Goal: Information Seeking & Learning: Learn about a topic

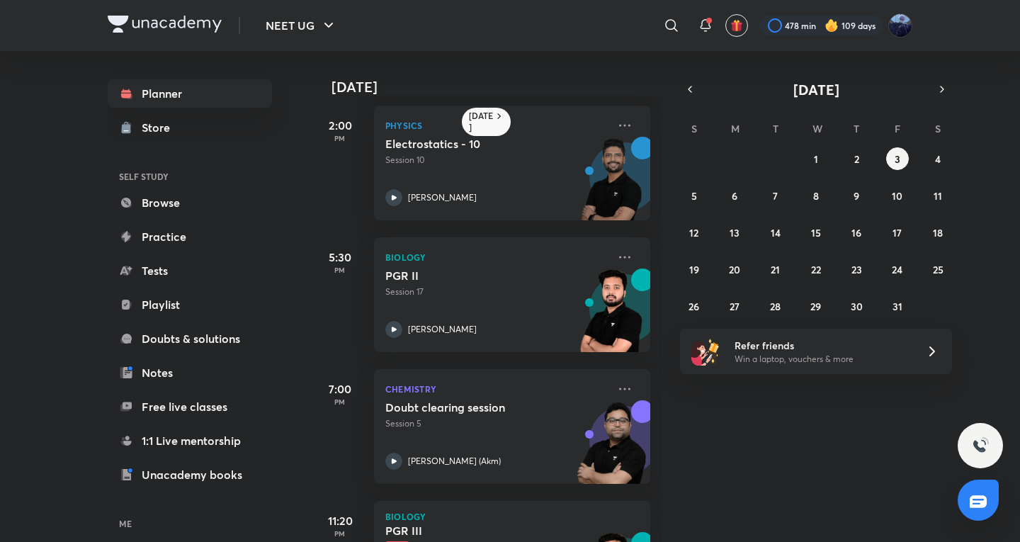
scroll to position [367, 0]
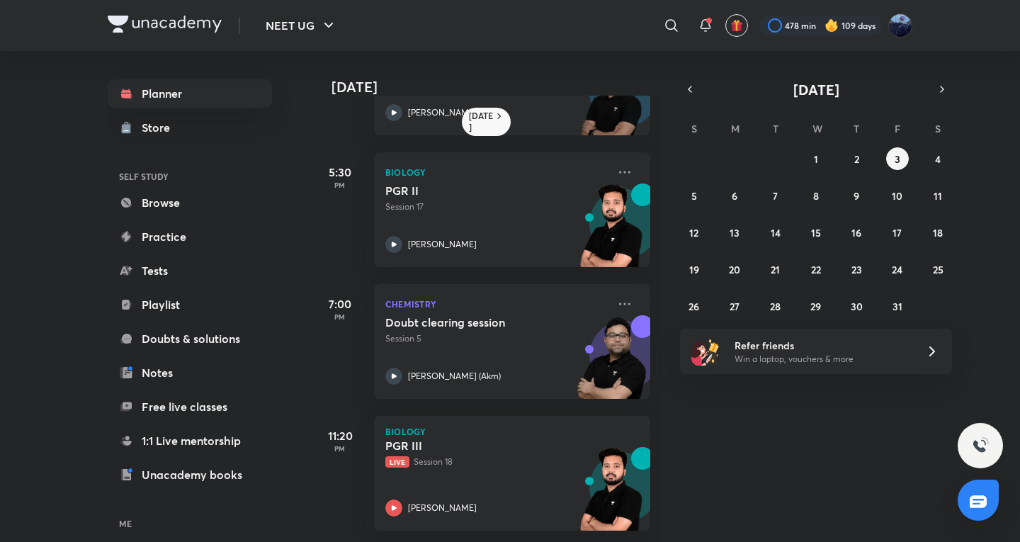
click at [948, 168] on div "28 29 30 1 2 3 4 5 6 7 8 9 10 11 12 13 14 15 16 17 18 19 20 21 22 23 24 25 26 2…" at bounding box center [816, 232] width 272 height 170
click at [940, 165] on abbr "4" at bounding box center [938, 158] width 6 height 13
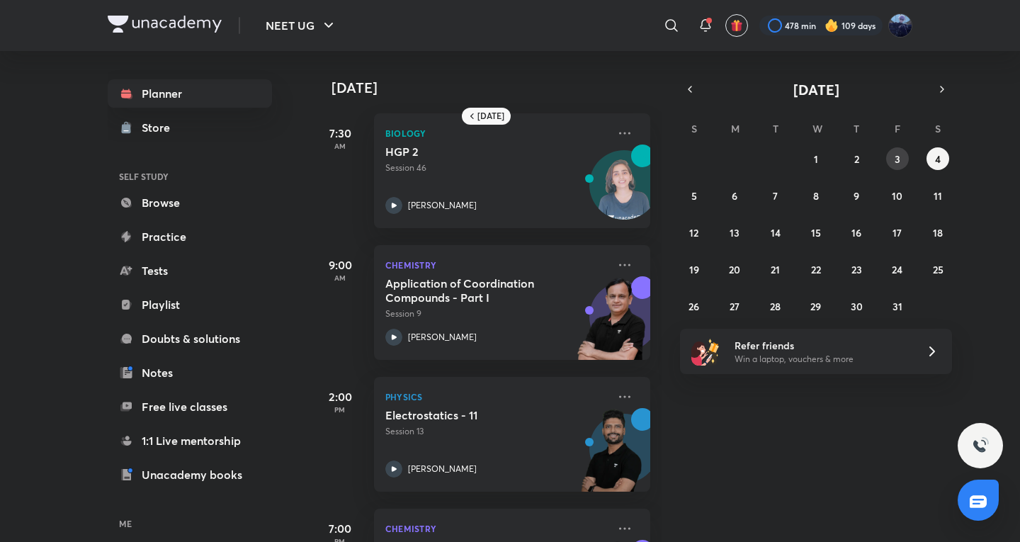
click at [906, 152] on button "3" at bounding box center [897, 158] width 23 height 23
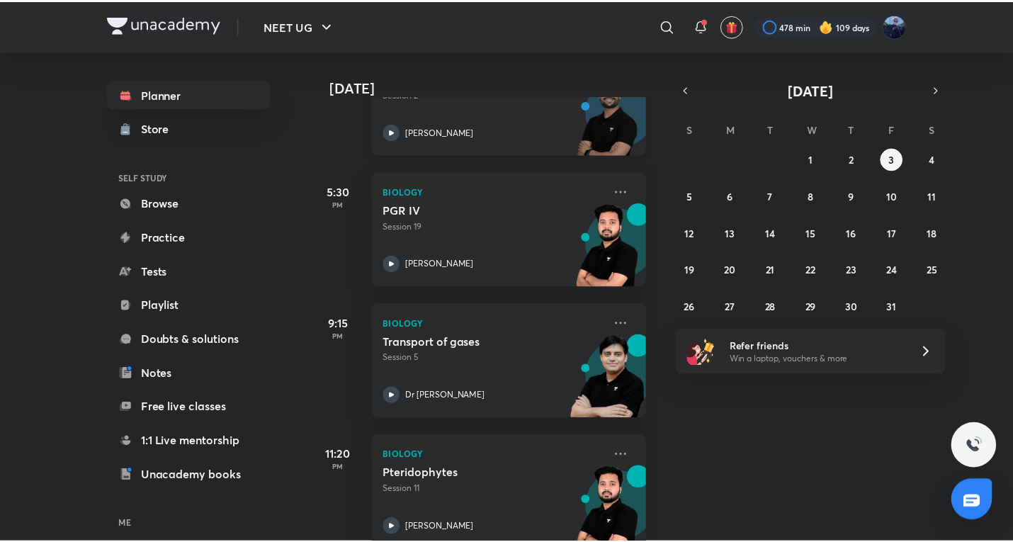
scroll to position [694, 0]
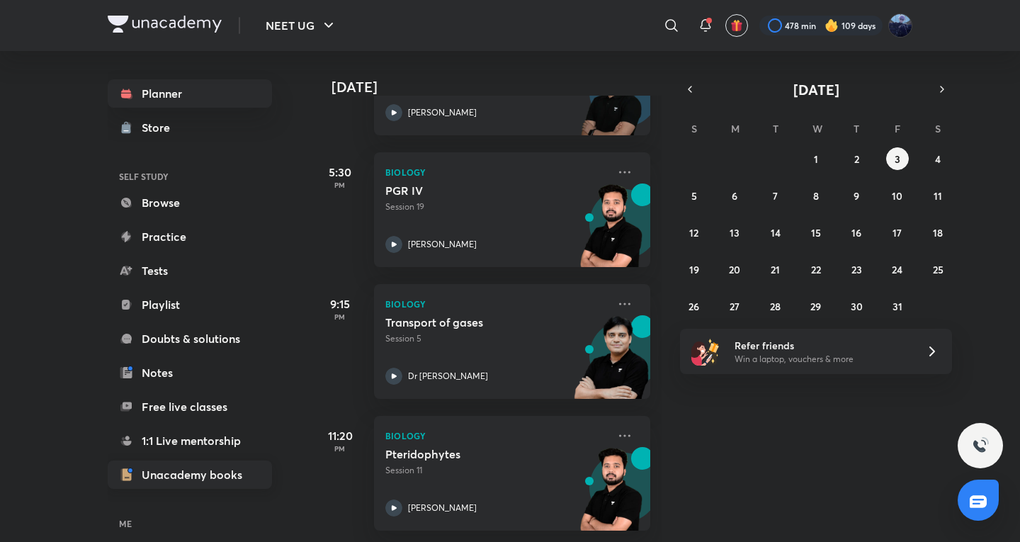
click at [142, 463] on link "Unacademy books" at bounding box center [190, 474] width 164 height 28
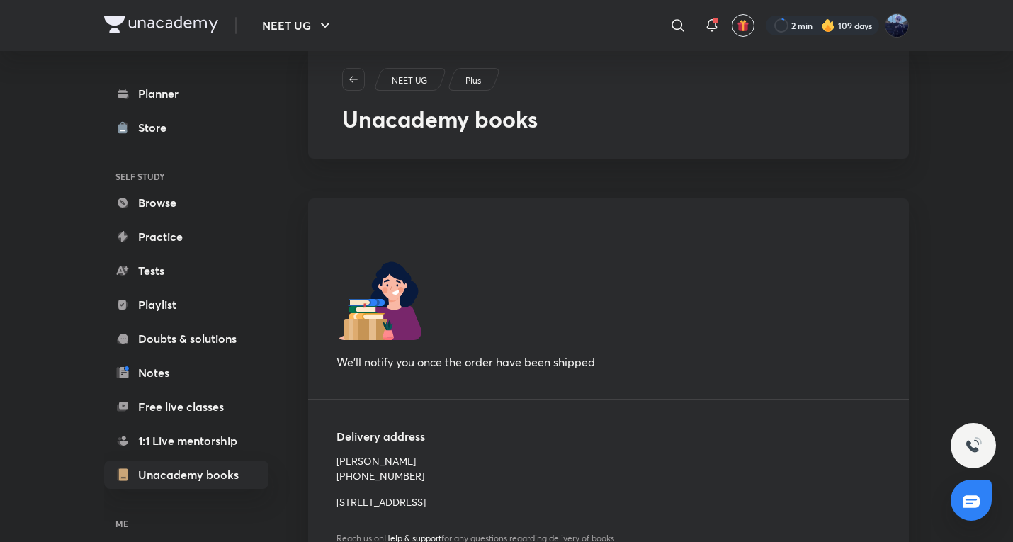
scroll to position [91, 0]
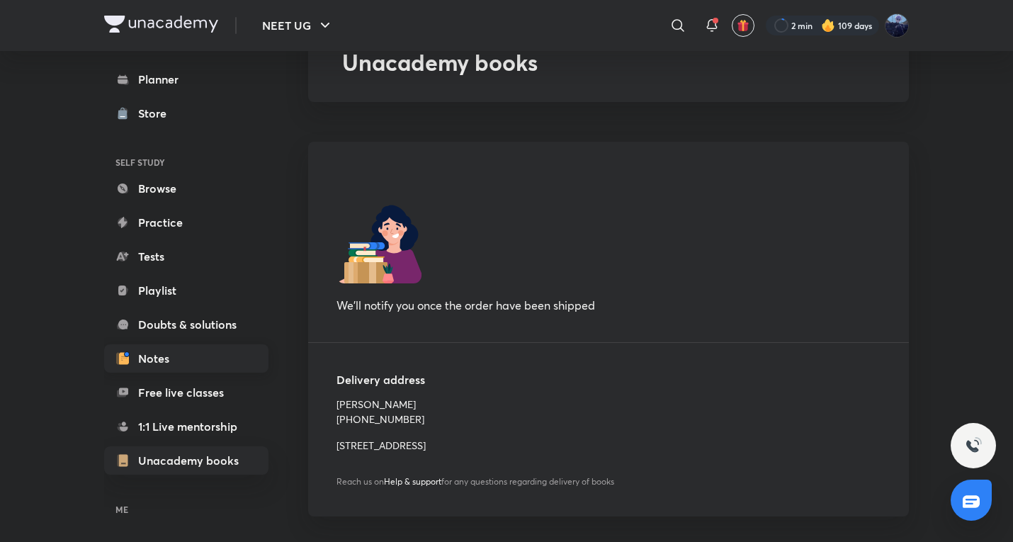
click at [193, 363] on link "Notes" at bounding box center [186, 358] width 164 height 28
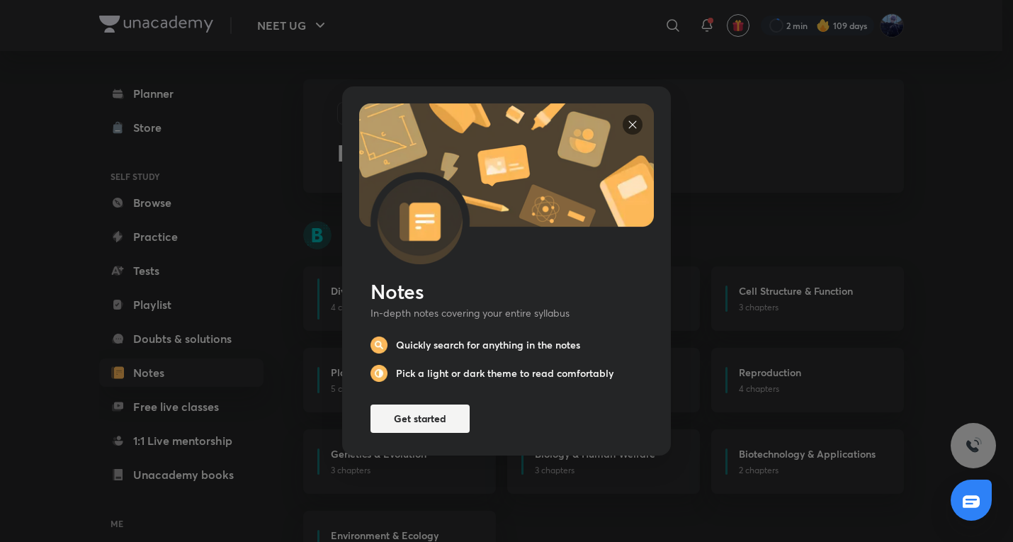
click at [439, 397] on div "Notes In-depth notes covering your entire syllabus Quickly search for anything …" at bounding box center [506, 355] width 295 height 154
click at [438, 405] on button "Get started" at bounding box center [419, 417] width 99 height 28
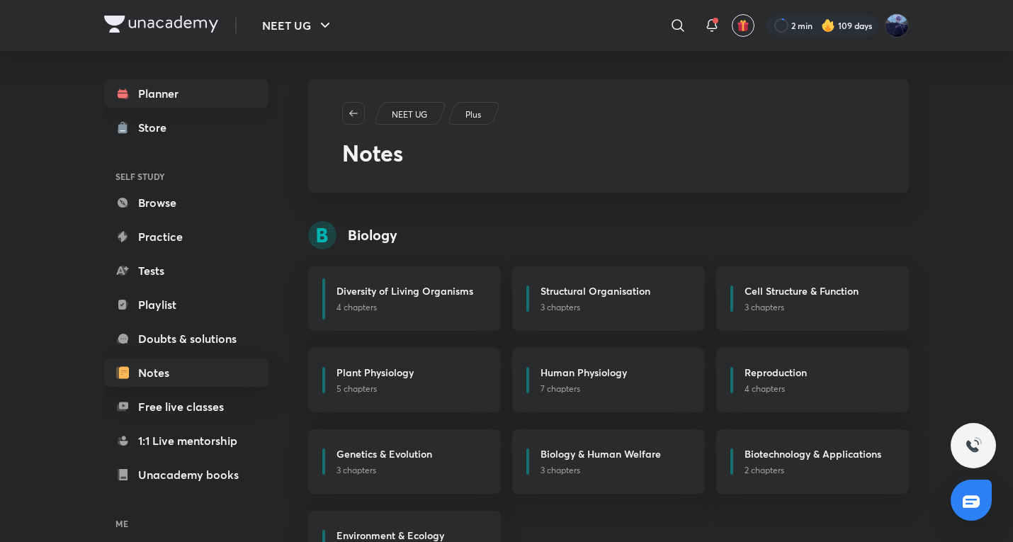
click at [191, 101] on link "Planner" at bounding box center [186, 93] width 164 height 28
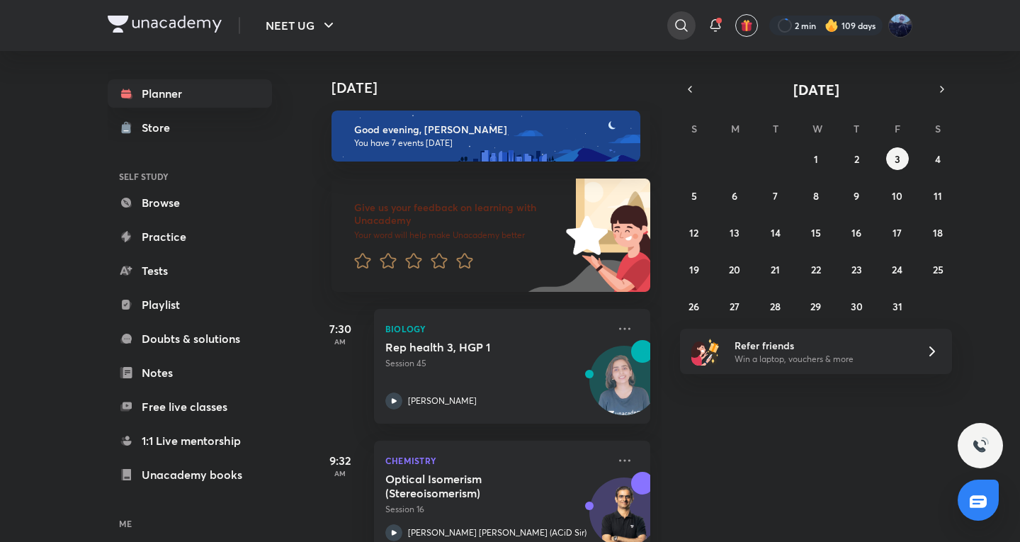
click at [667, 25] on div at bounding box center [681, 25] width 28 height 28
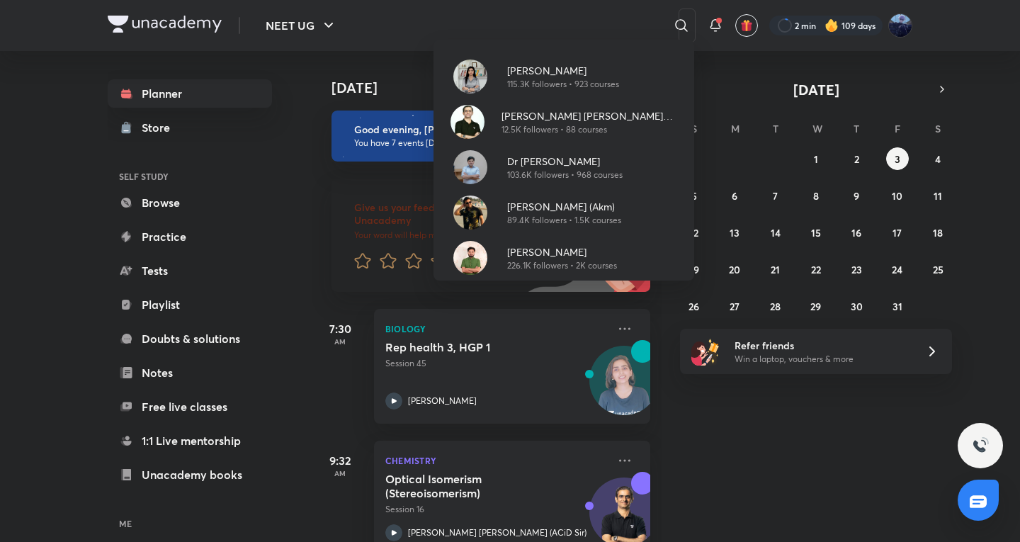
click at [563, 72] on p "Akansha Karnwal" at bounding box center [563, 70] width 112 height 15
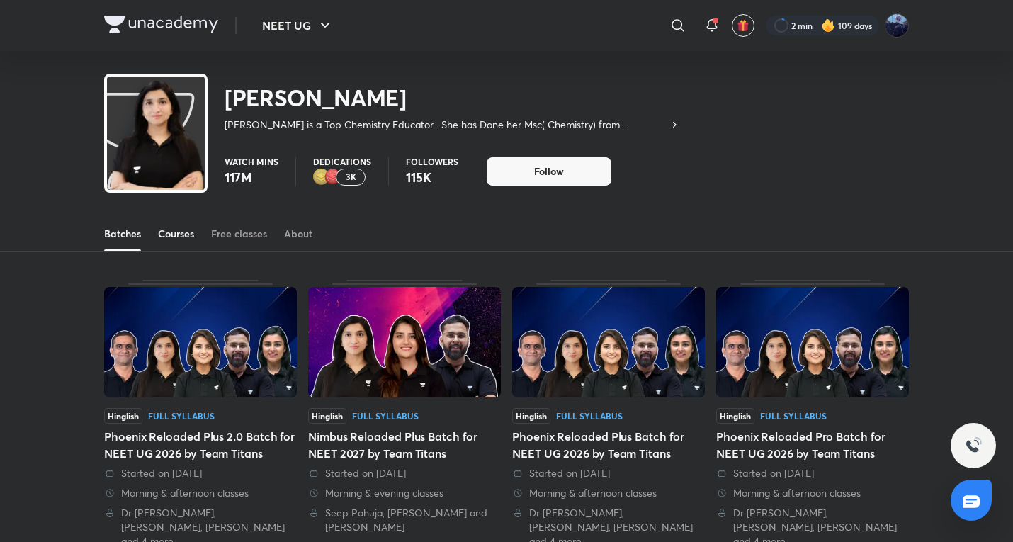
click at [175, 228] on div "Courses" at bounding box center [176, 234] width 36 height 14
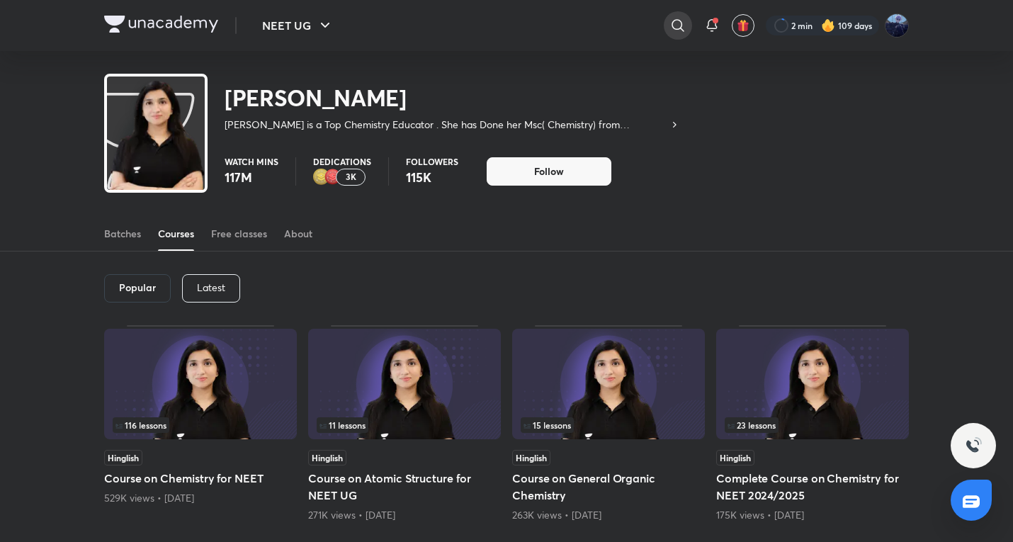
click at [672, 33] on icon at bounding box center [677, 25] width 17 height 17
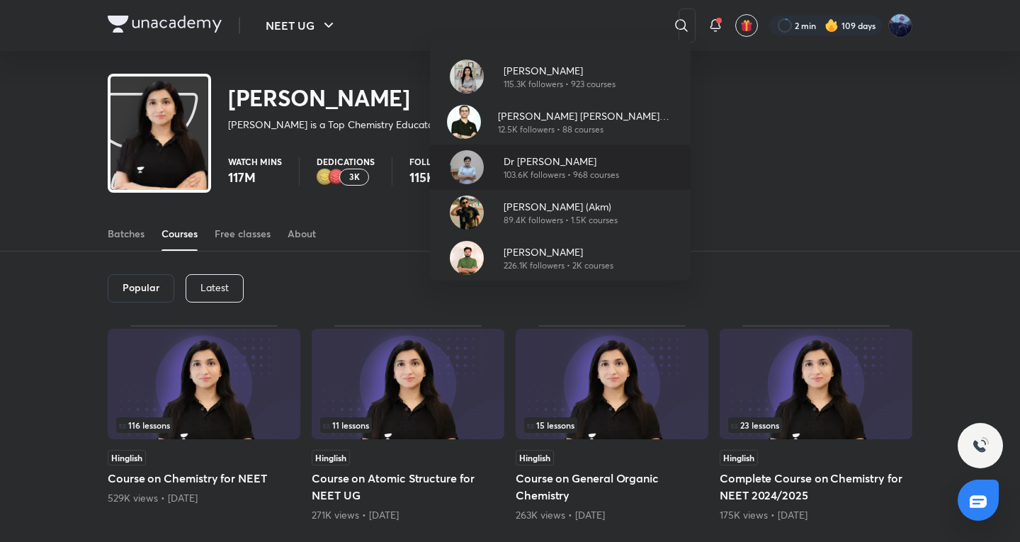
click at [601, 154] on p "Dr [PERSON_NAME]" at bounding box center [561, 161] width 115 height 15
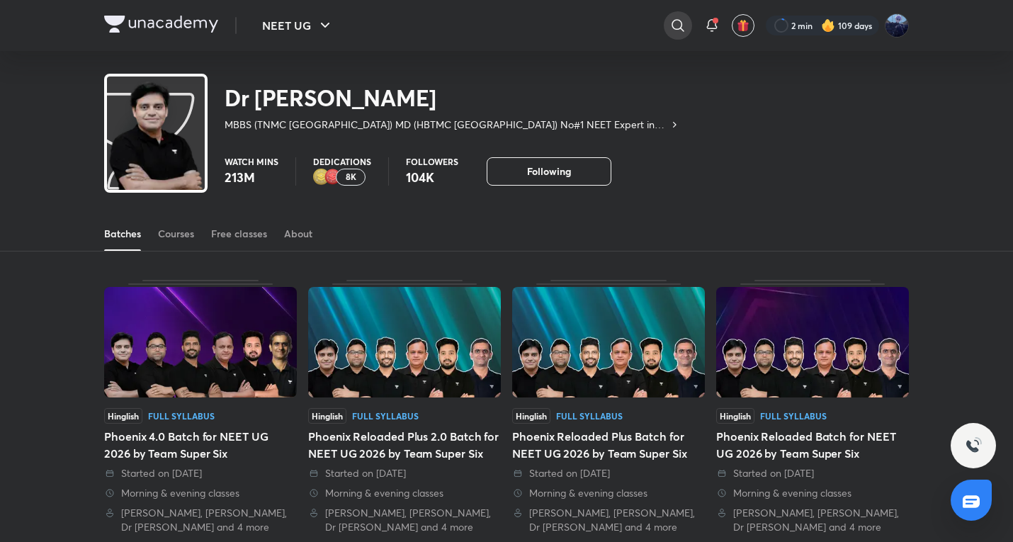
click at [679, 33] on icon at bounding box center [677, 25] width 17 height 17
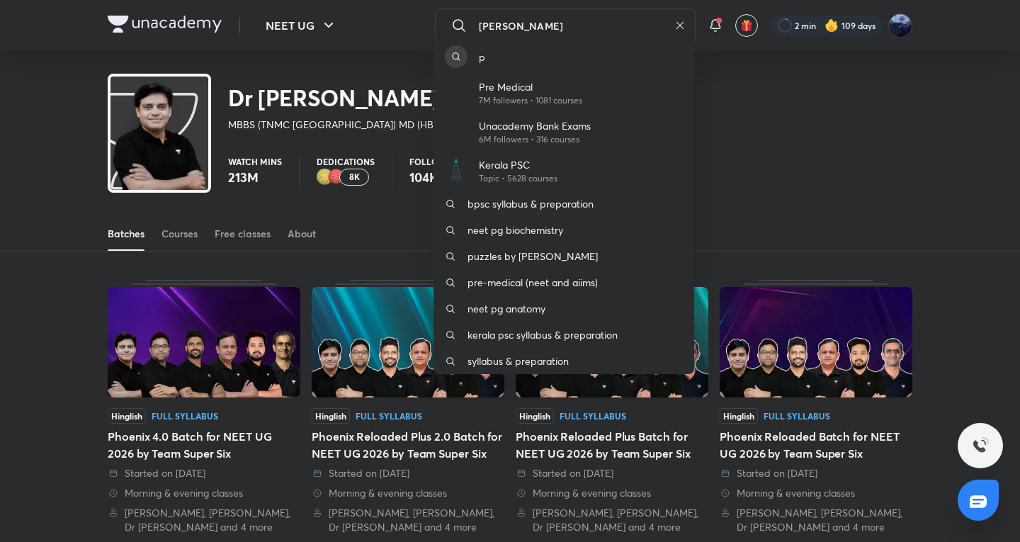
type input "prateek"
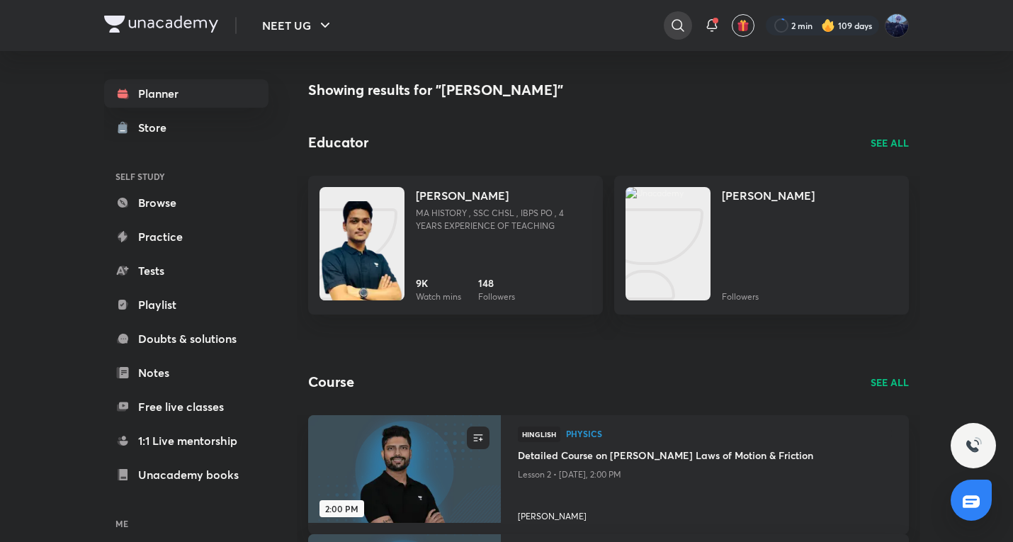
click at [671, 16] on div at bounding box center [678, 25] width 28 height 28
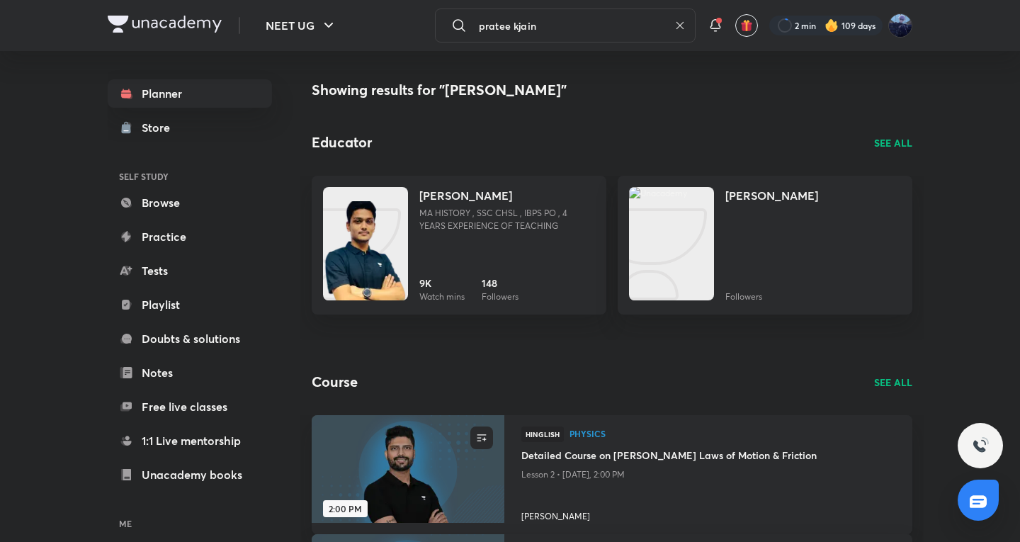
type input "pratee kjain"
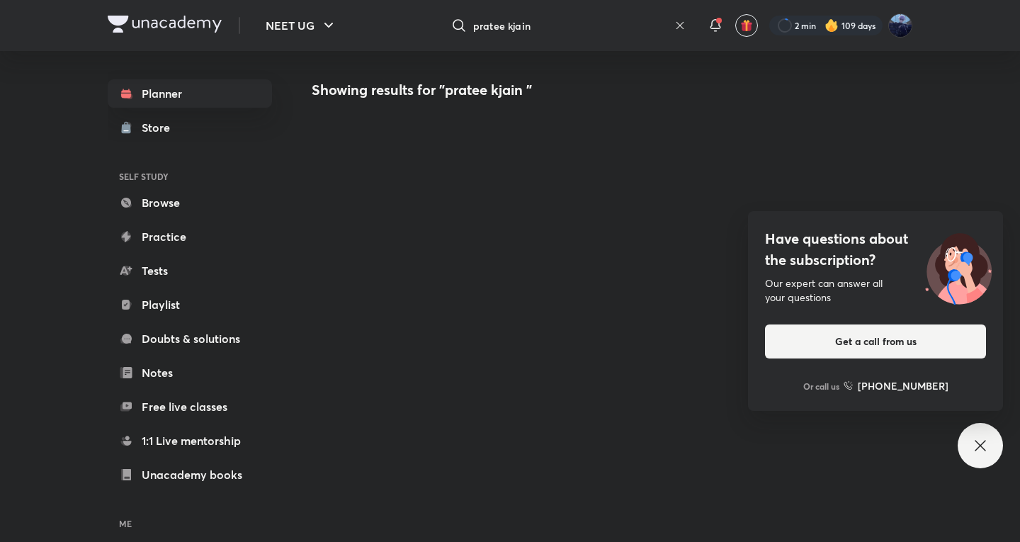
click at [990, 443] on div "Have questions about the subscription? Our expert can answer all your questions…" at bounding box center [980, 445] width 45 height 45
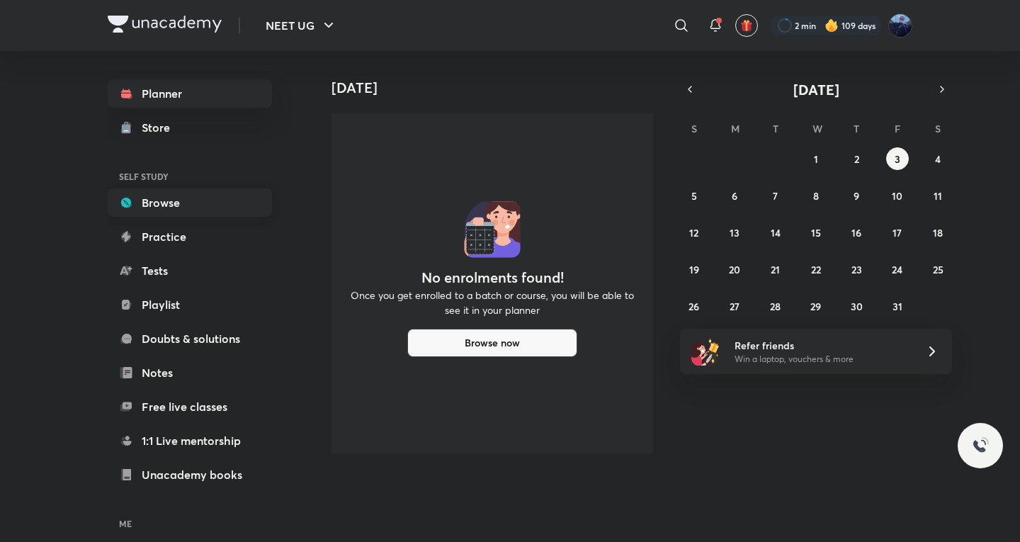
click at [193, 201] on link "Browse" at bounding box center [190, 202] width 164 height 28
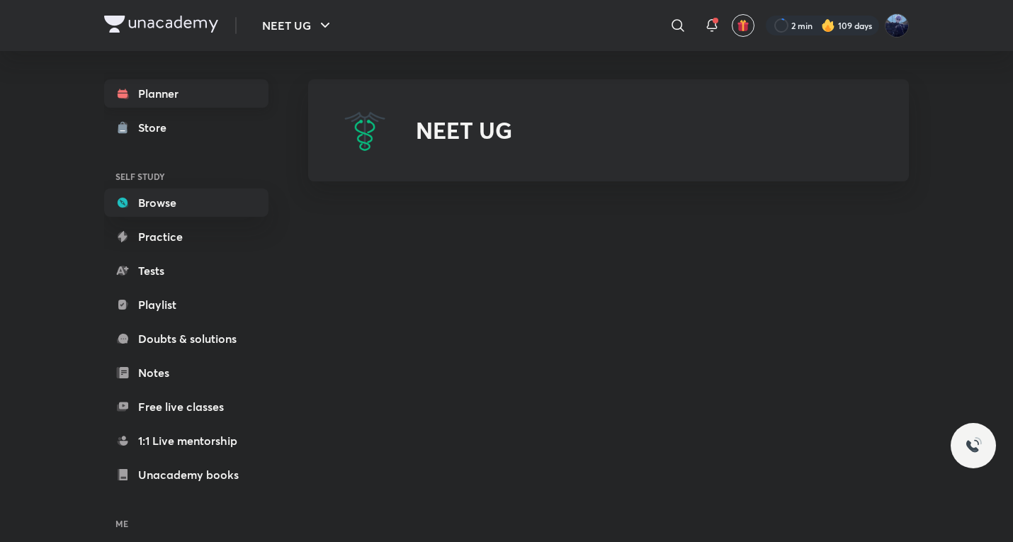
click at [216, 102] on link "Planner" at bounding box center [186, 93] width 164 height 28
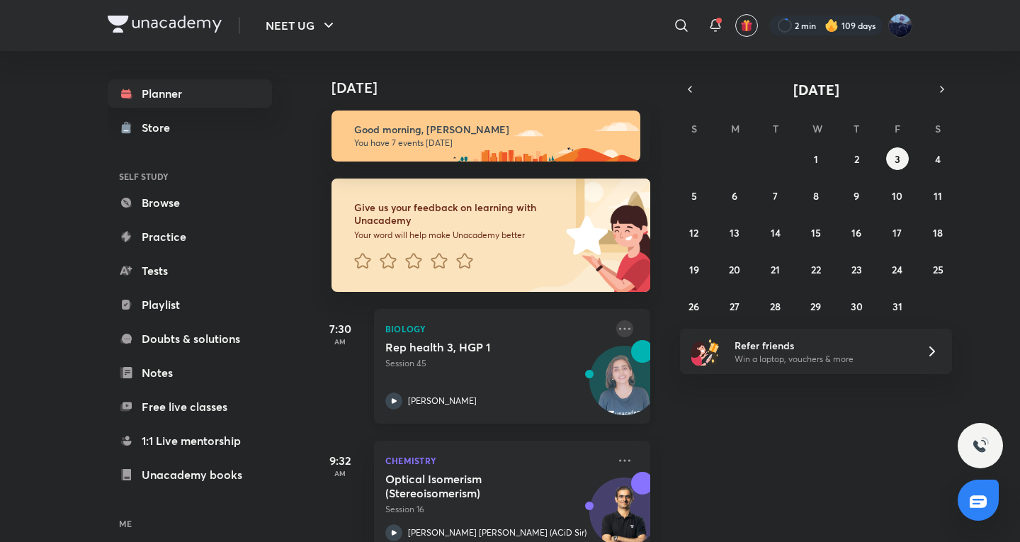
click at [616, 323] on icon at bounding box center [624, 328] width 17 height 17
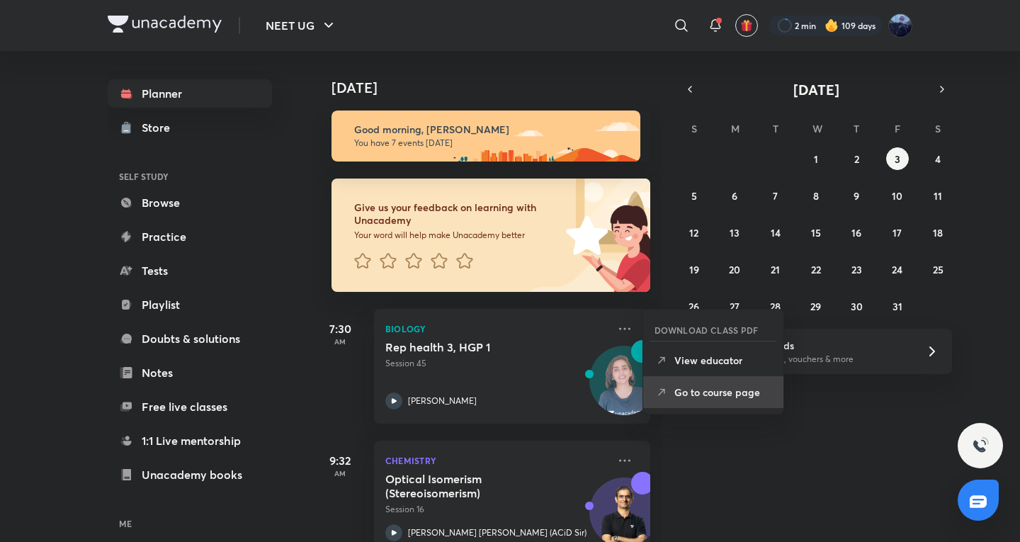
click at [752, 406] on li "Go to course page" at bounding box center [713, 392] width 140 height 32
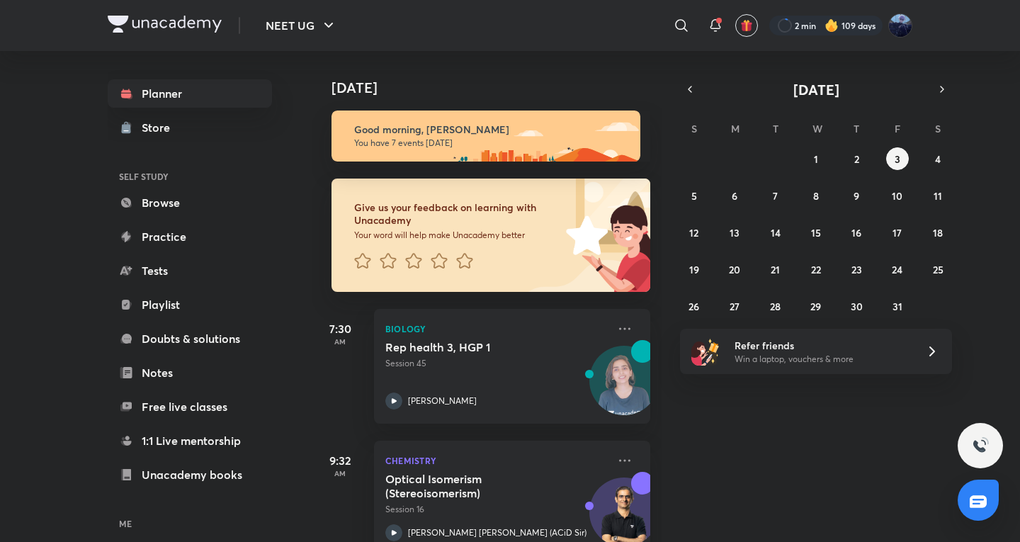
scroll to position [694, 0]
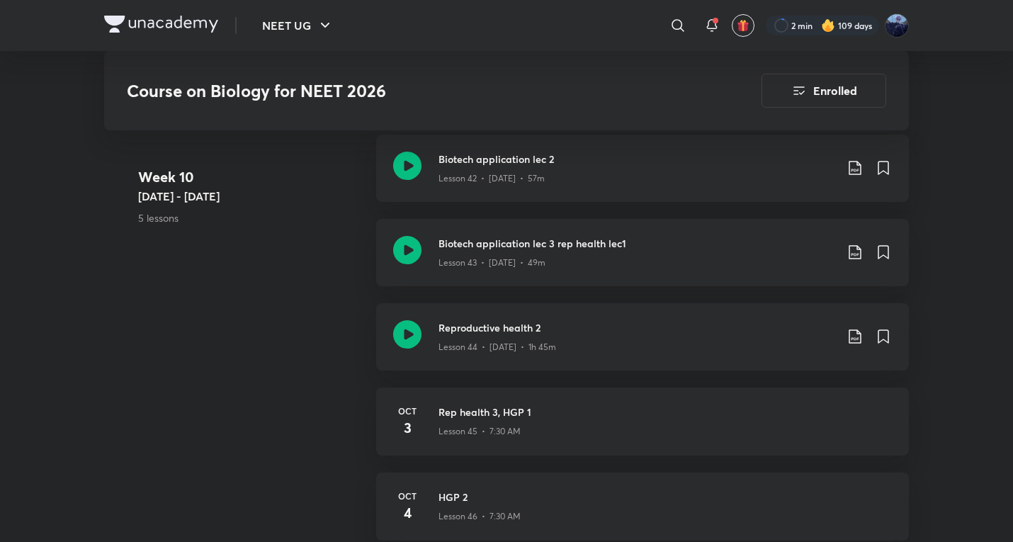
scroll to position [4872, 0]
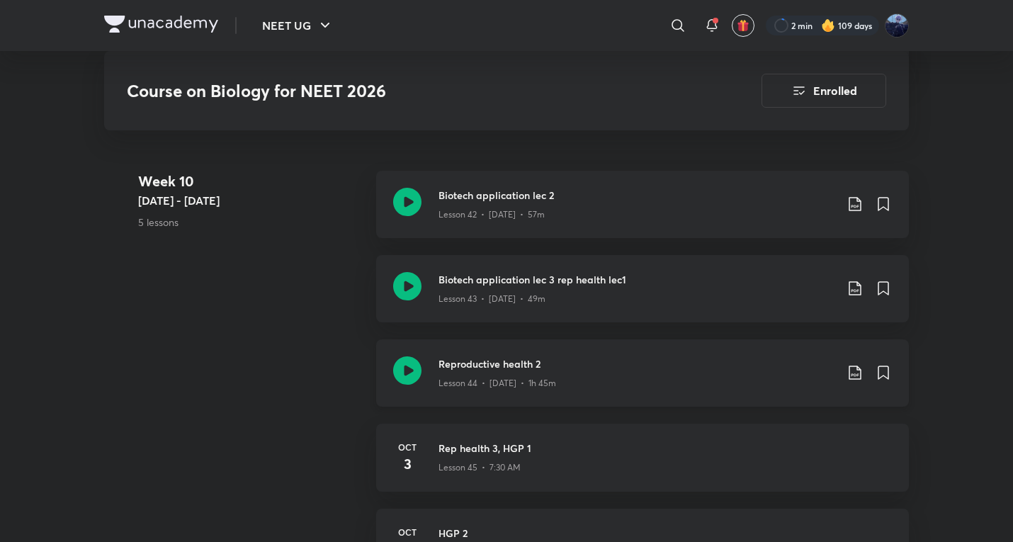
click at [569, 395] on div "Reproductive health 2 Lesson 44 • [DATE] • 1h 45m" at bounding box center [642, 372] width 533 height 67
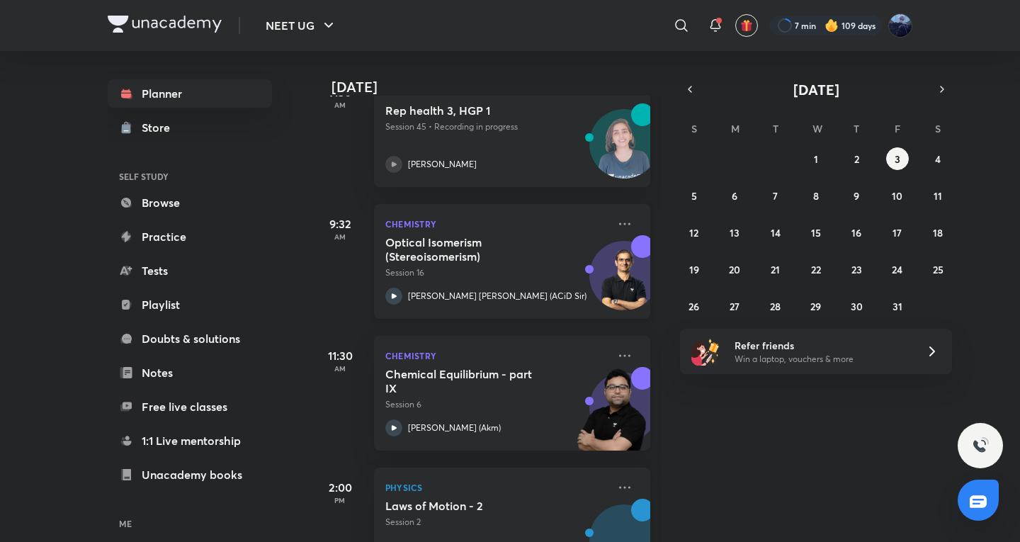
scroll to position [236, 0]
click at [448, 244] on h5 "Optical Isomerism (Stereoisomerism)" at bounding box center [473, 250] width 176 height 28
